Goal: Task Accomplishment & Management: Manage account settings

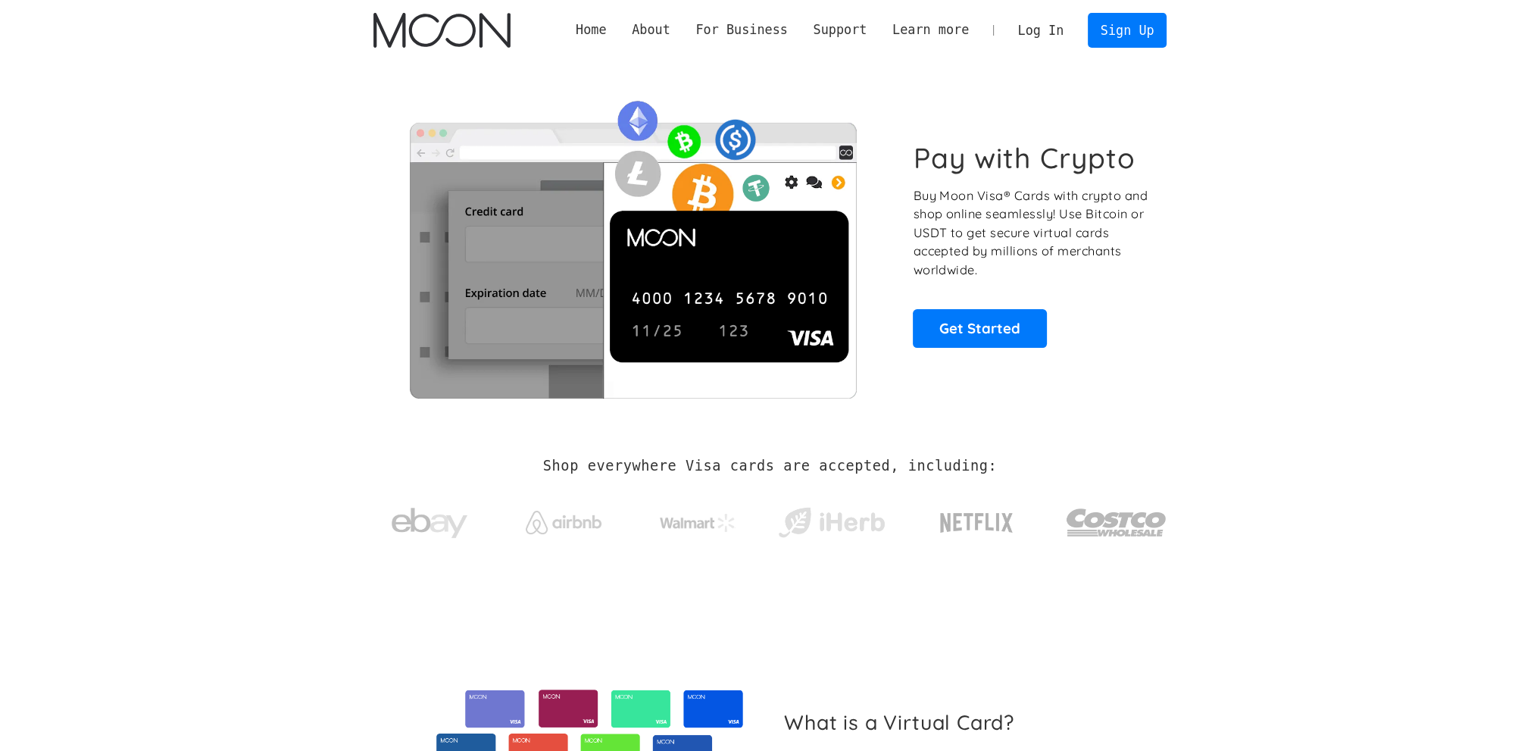
click at [1039, 39] on link "Log In" at bounding box center [1041, 30] width 71 height 33
